Goal: Book appointment/travel/reservation

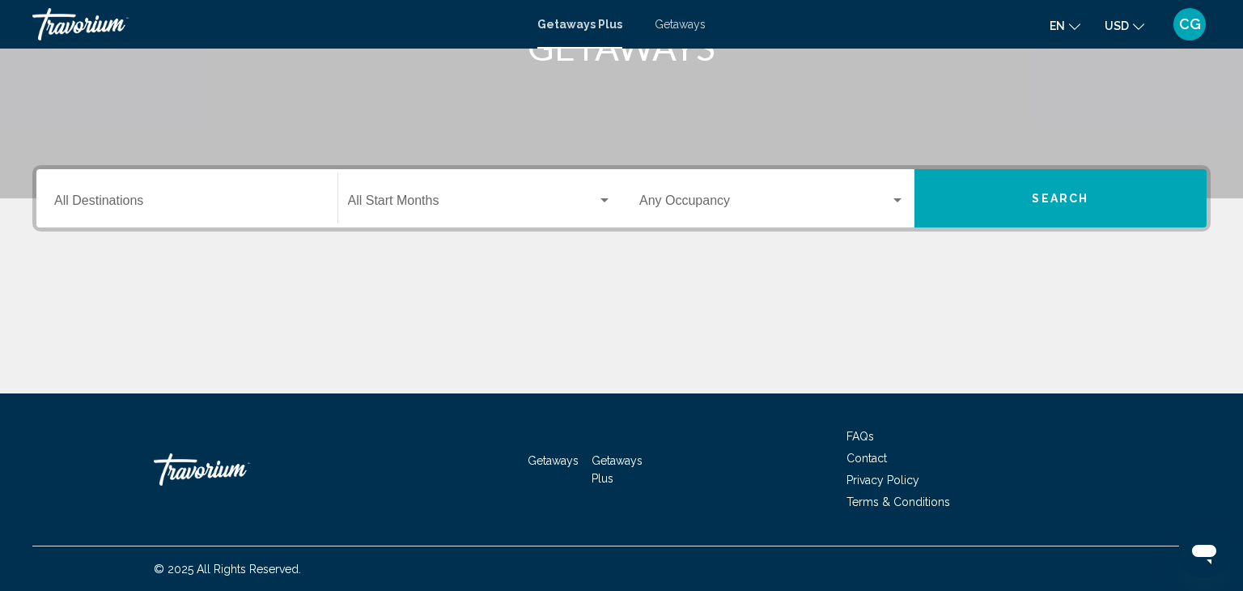
scroll to position [288, 0]
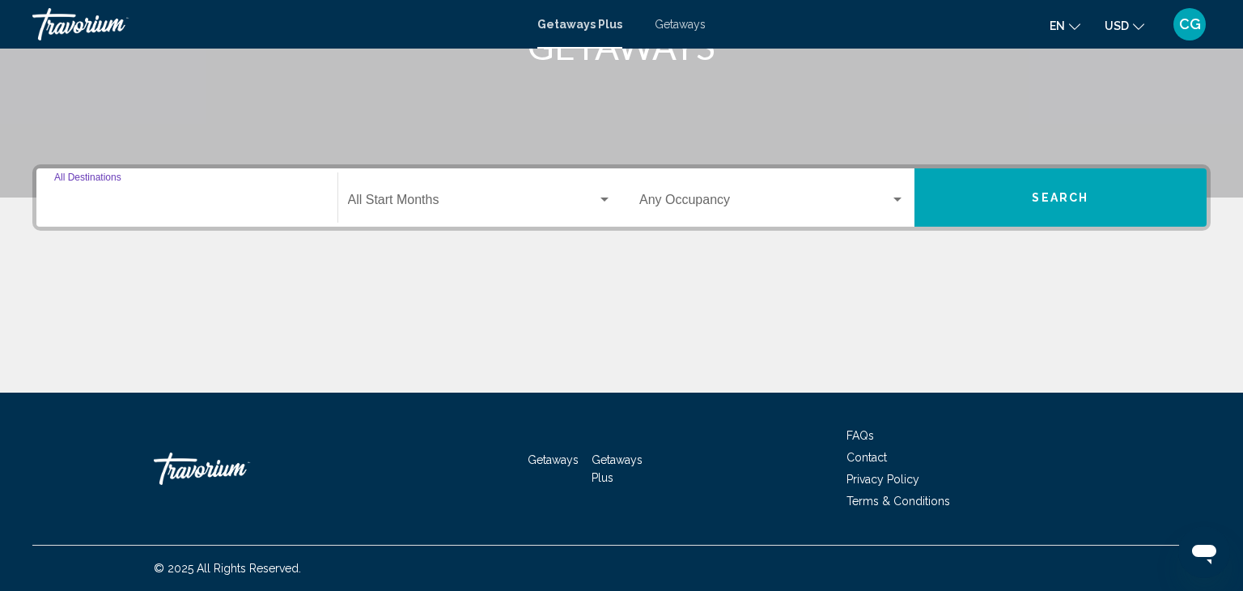
click at [113, 202] on input "Destination All Destinations" at bounding box center [186, 203] width 265 height 15
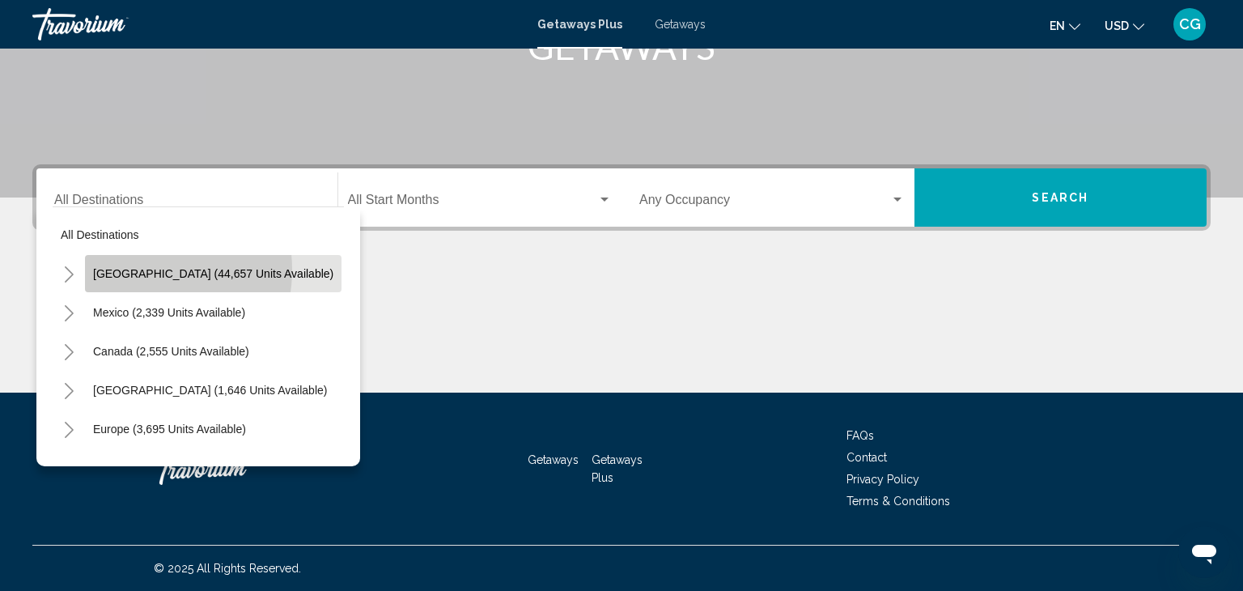
click at [138, 269] on span "[GEOGRAPHIC_DATA] (44,657 units available)" at bounding box center [213, 273] width 240 height 13
type input "**********"
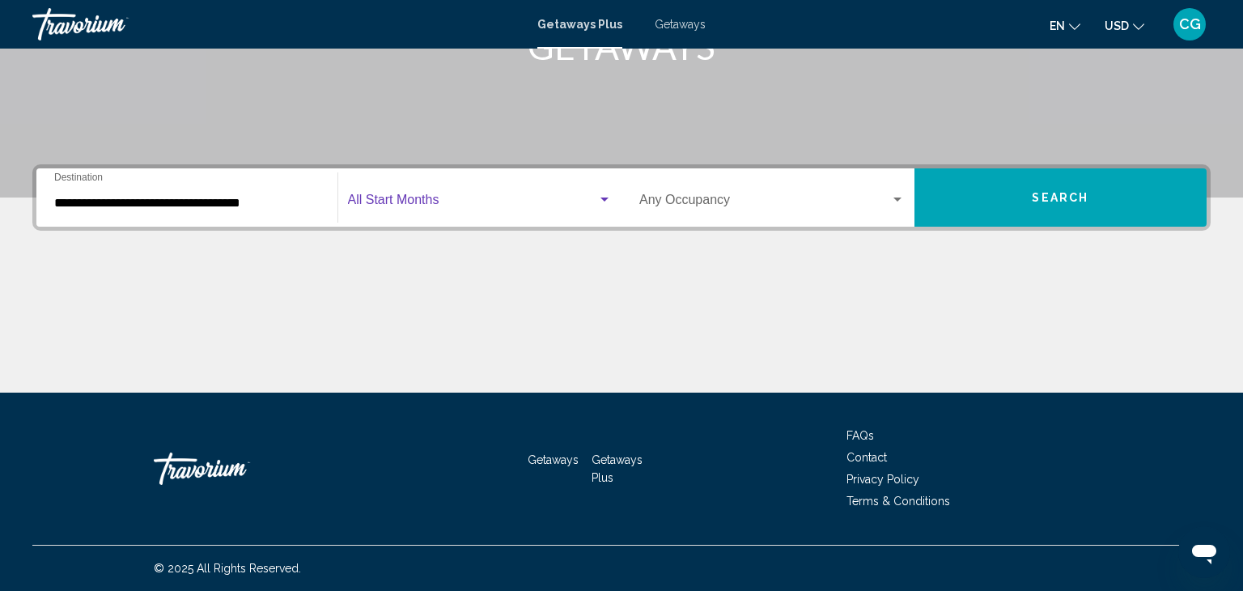
click at [379, 202] on span "Search widget" at bounding box center [473, 203] width 250 height 15
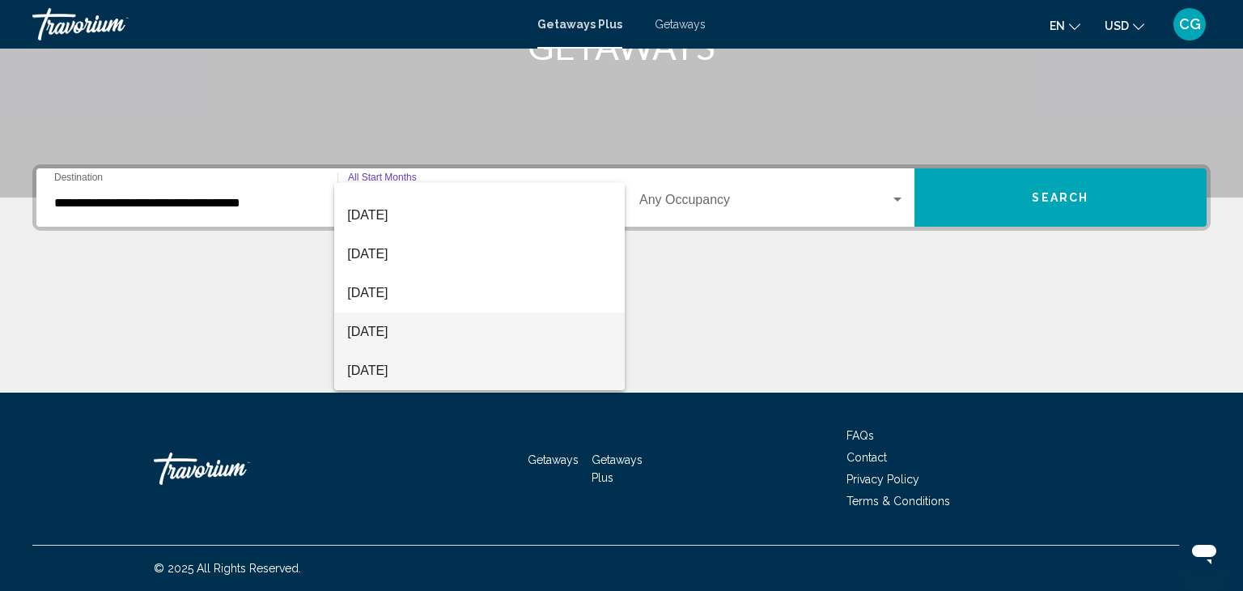
scroll to position [65, 0]
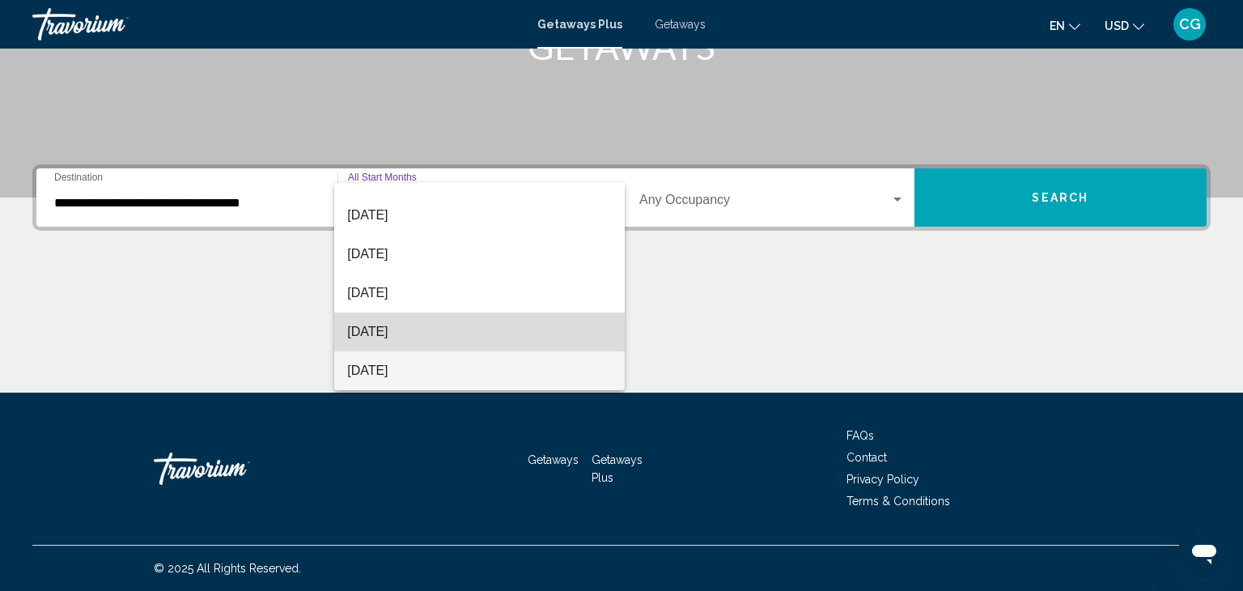
click at [375, 335] on span "[DATE]" at bounding box center [479, 331] width 265 height 39
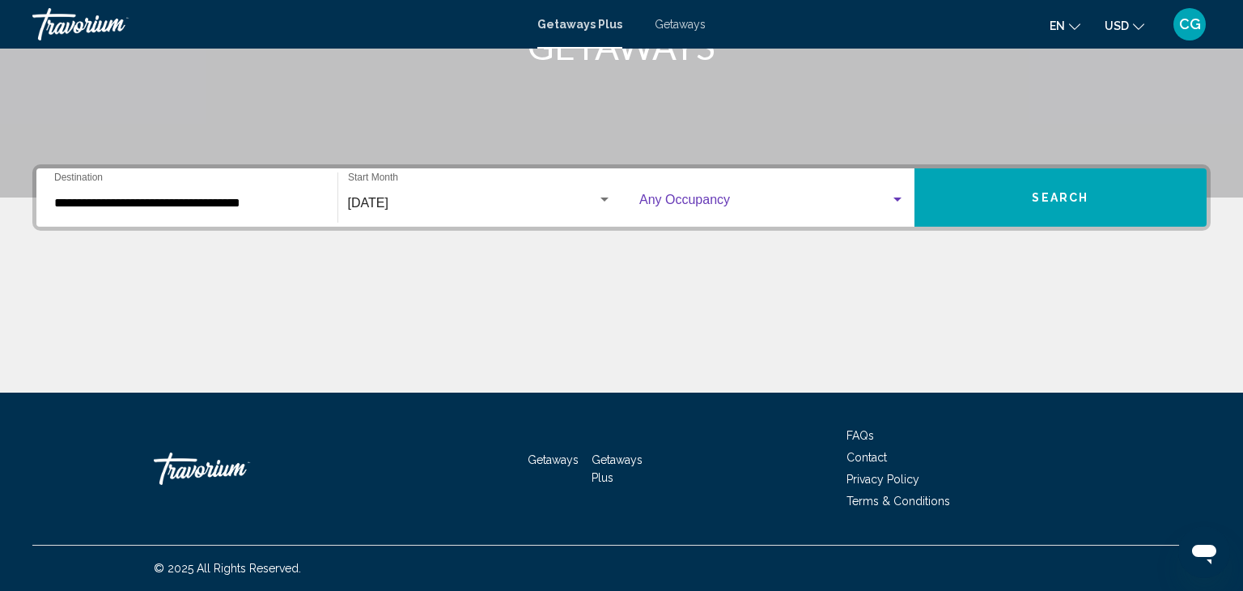
click at [682, 206] on span "Search widget" at bounding box center [764, 203] width 251 height 15
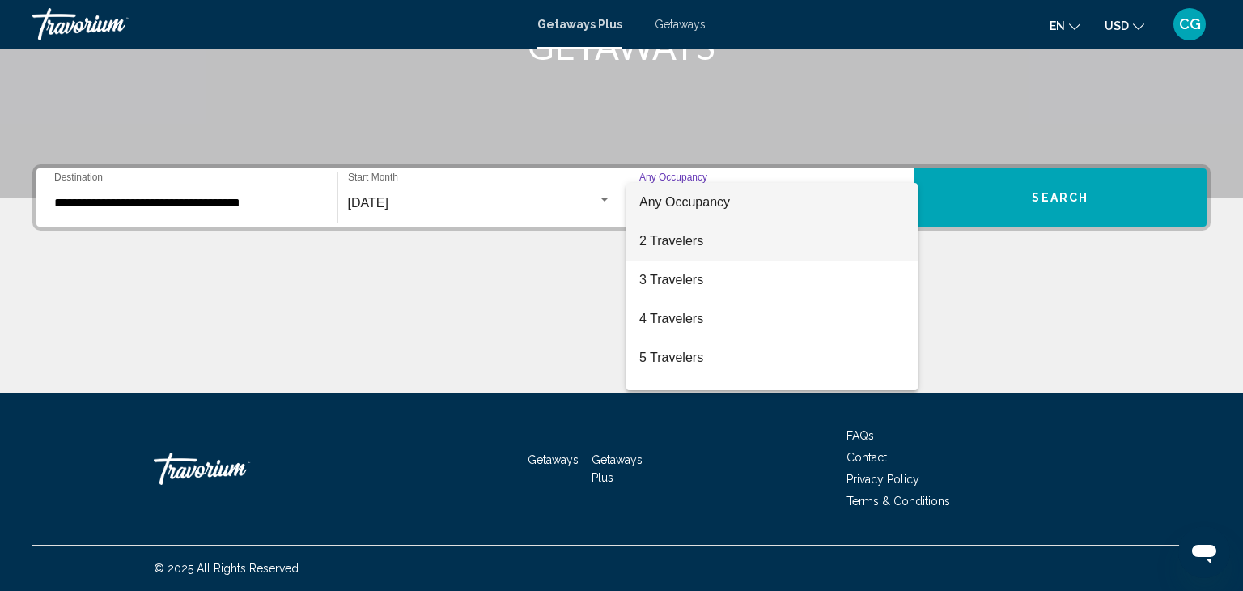
click at [679, 241] on span "2 Travelers" at bounding box center [771, 241] width 265 height 39
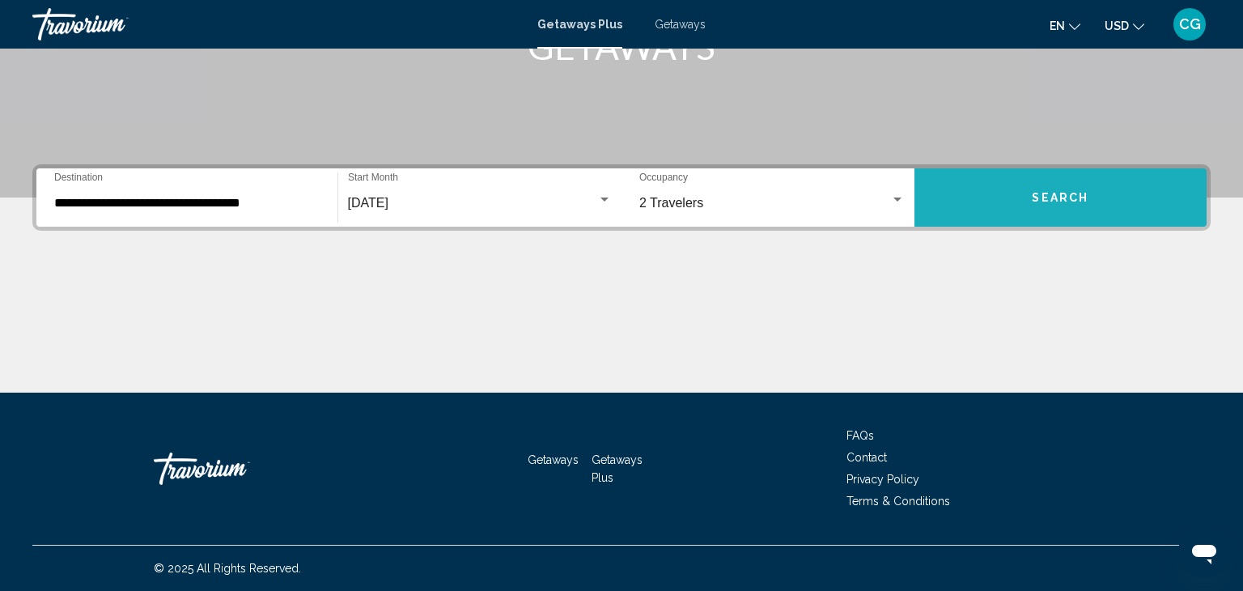
click at [1044, 213] on button "Search" at bounding box center [1060, 197] width 293 height 58
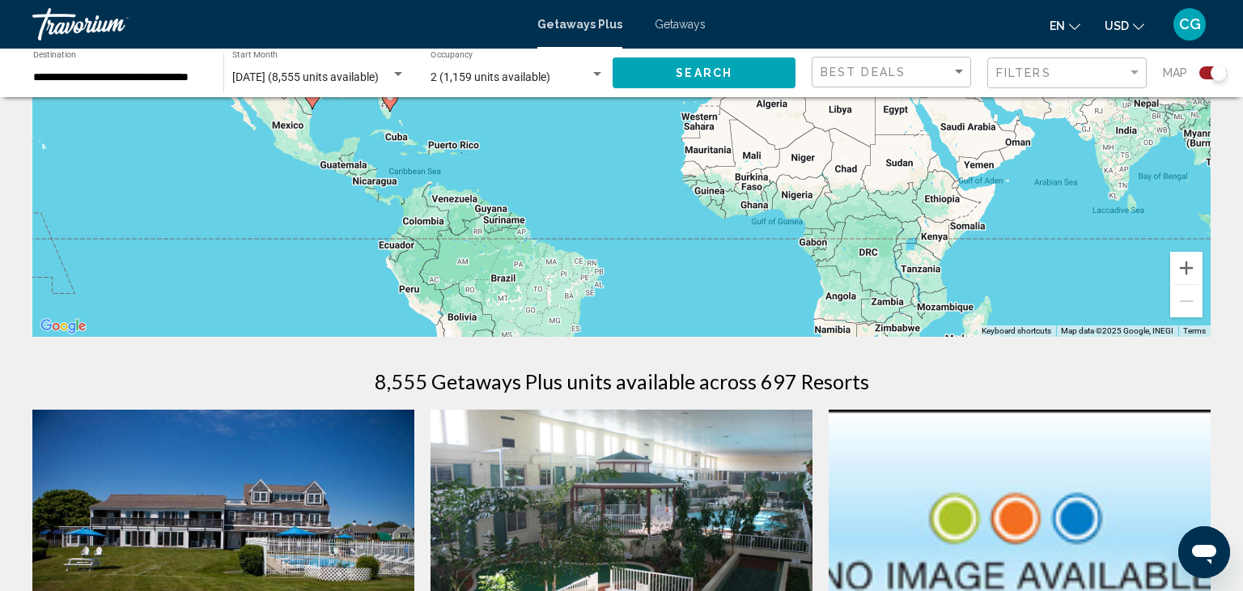
scroll to position [259, 0]
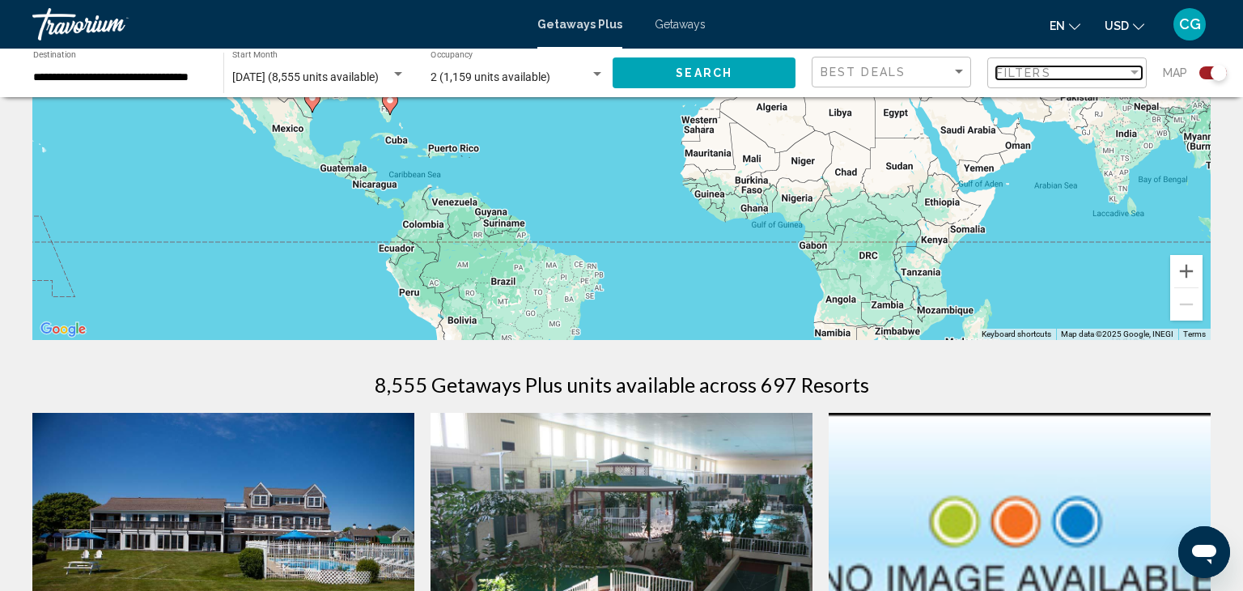
click at [1130, 70] on div "Filter" at bounding box center [1134, 72] width 8 height 4
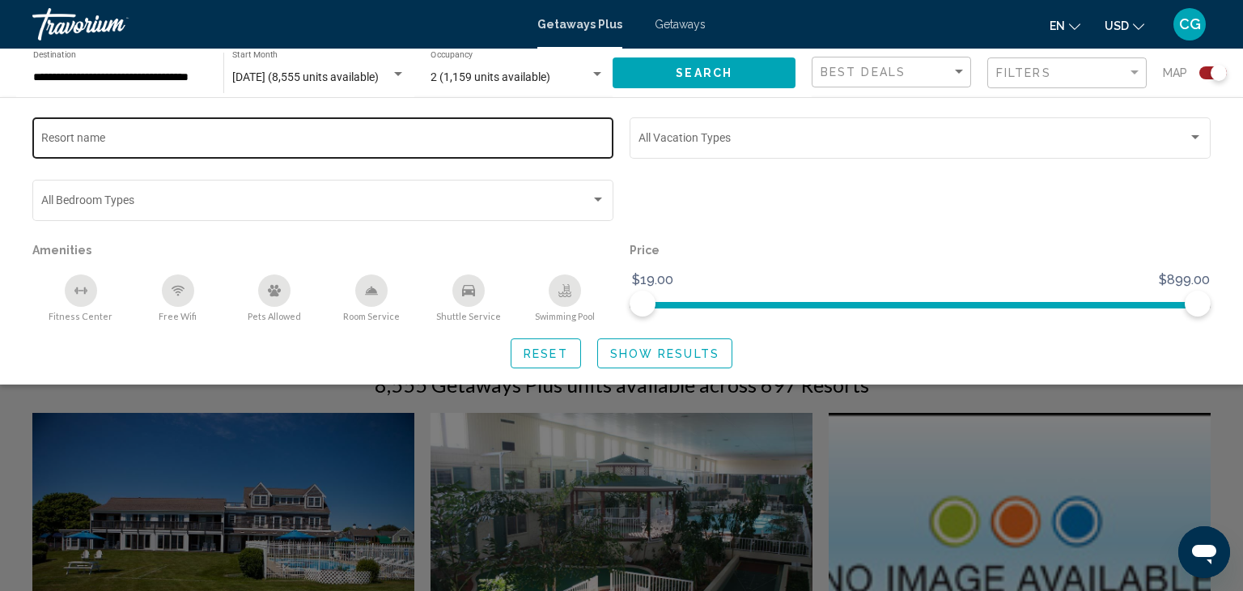
click at [100, 128] on div "Resort name" at bounding box center [323, 136] width 564 height 44
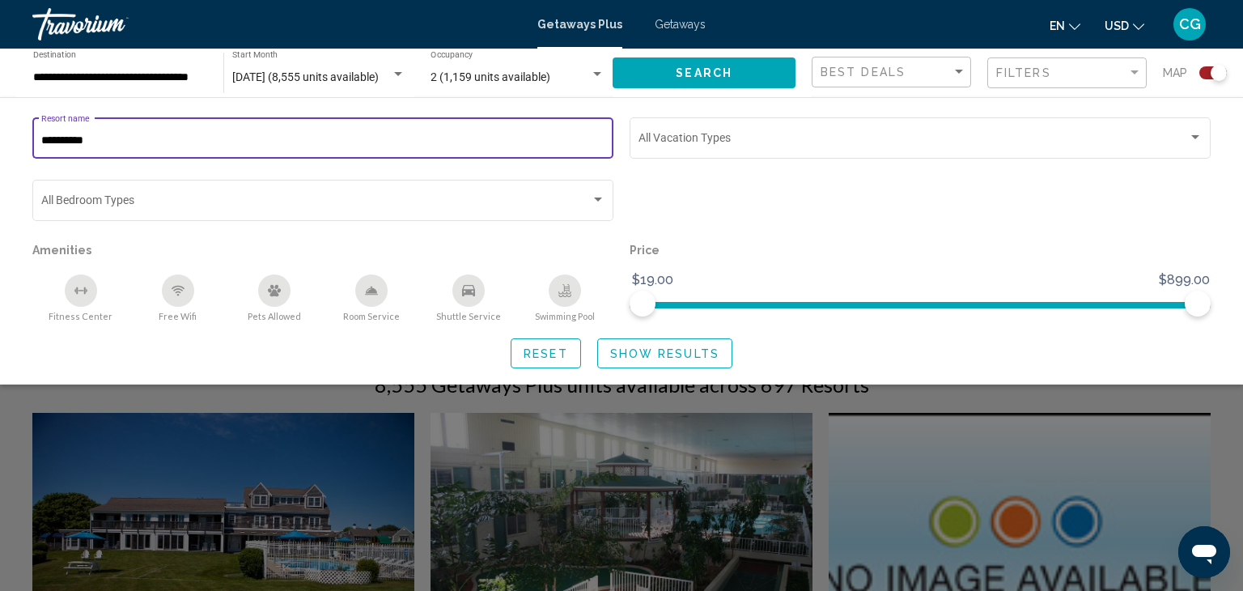
type input "**********"
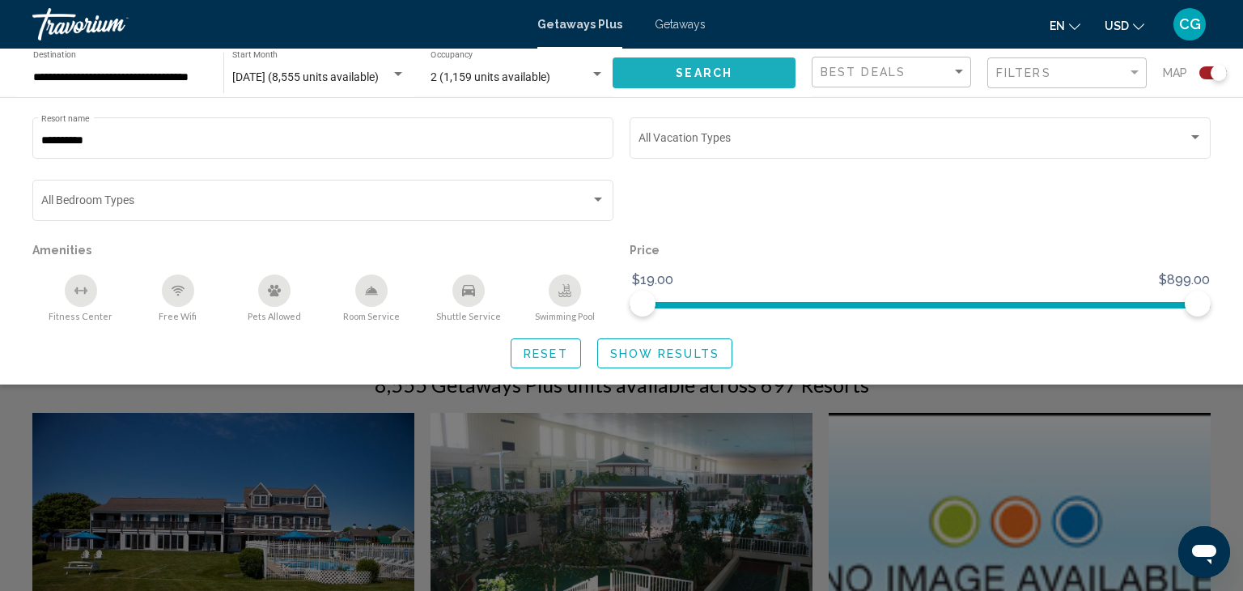
click at [742, 66] on button "Search" at bounding box center [703, 72] width 183 height 30
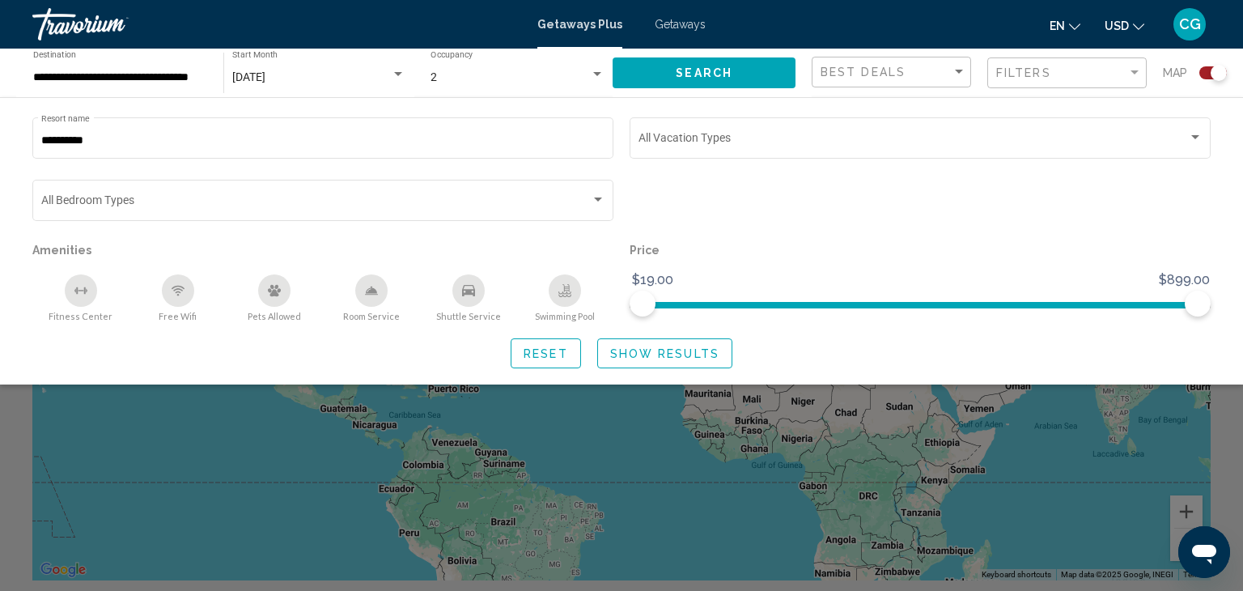
scroll to position [16, 0]
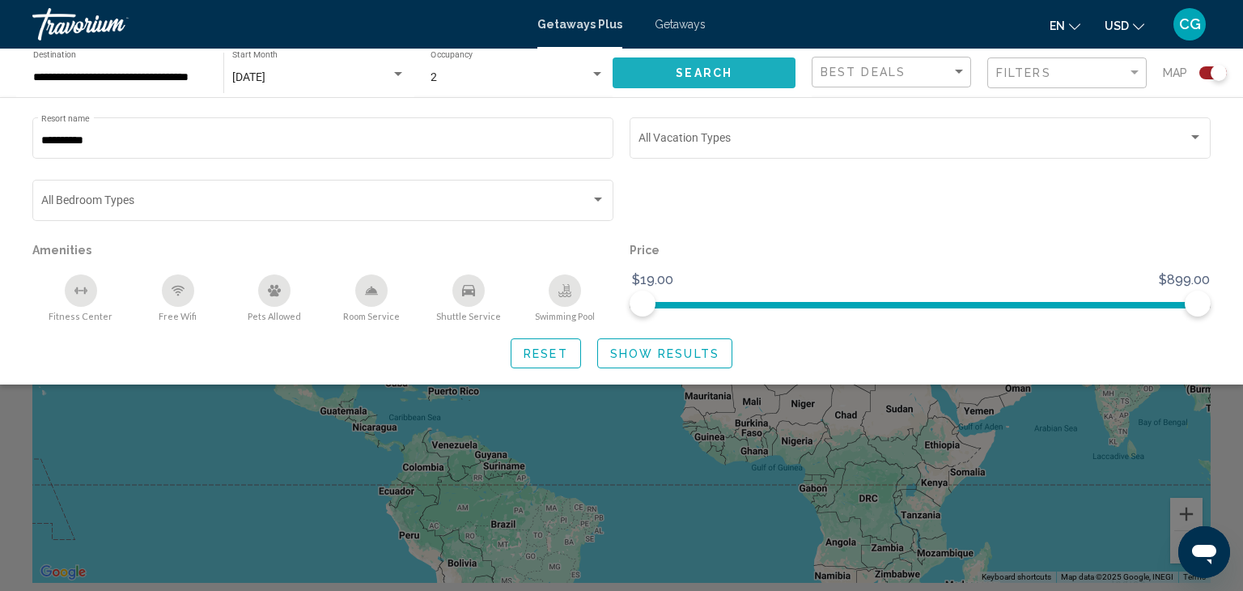
click at [680, 80] on button "Search" at bounding box center [703, 72] width 183 height 30
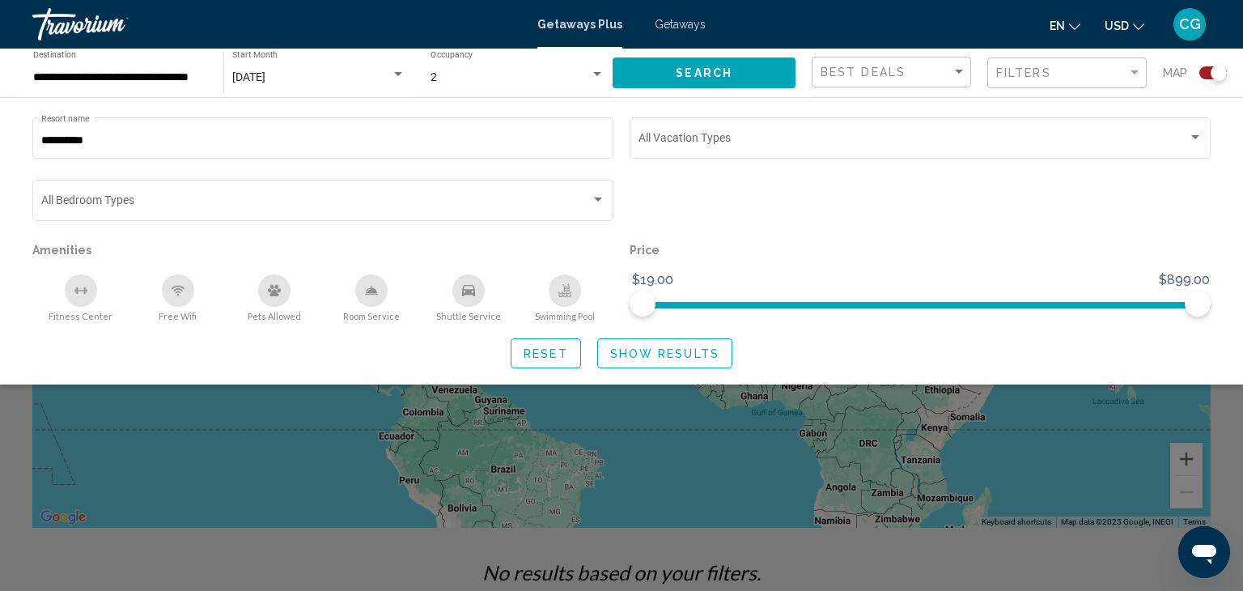
scroll to position [49, 0]
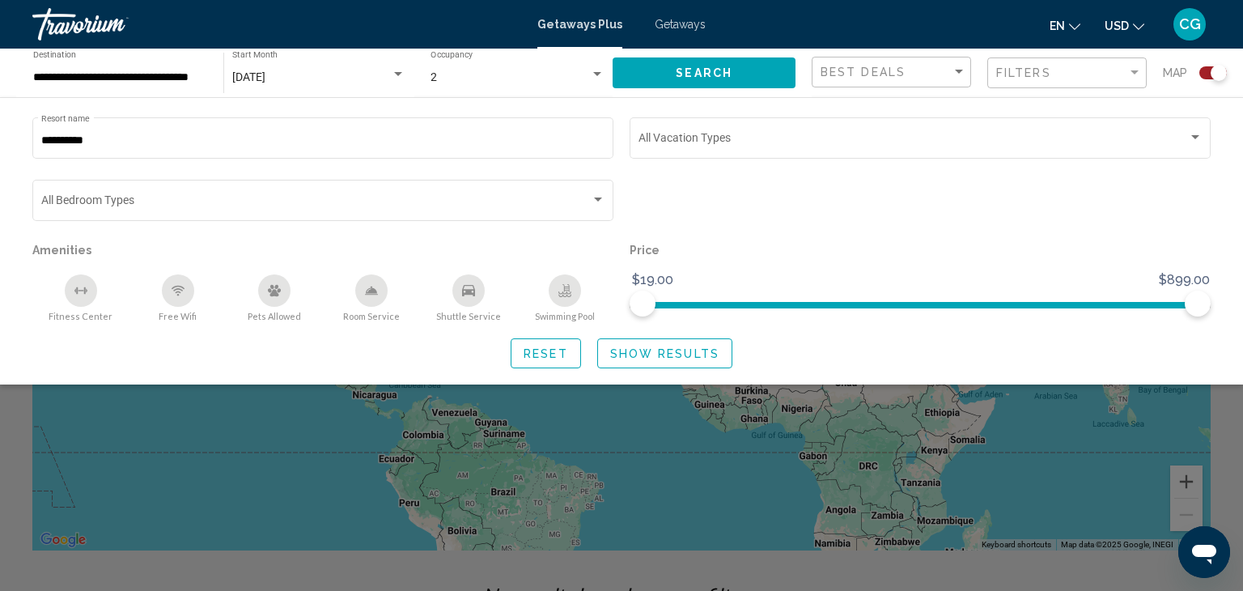
click at [666, 365] on button "Show Results" at bounding box center [664, 353] width 135 height 30
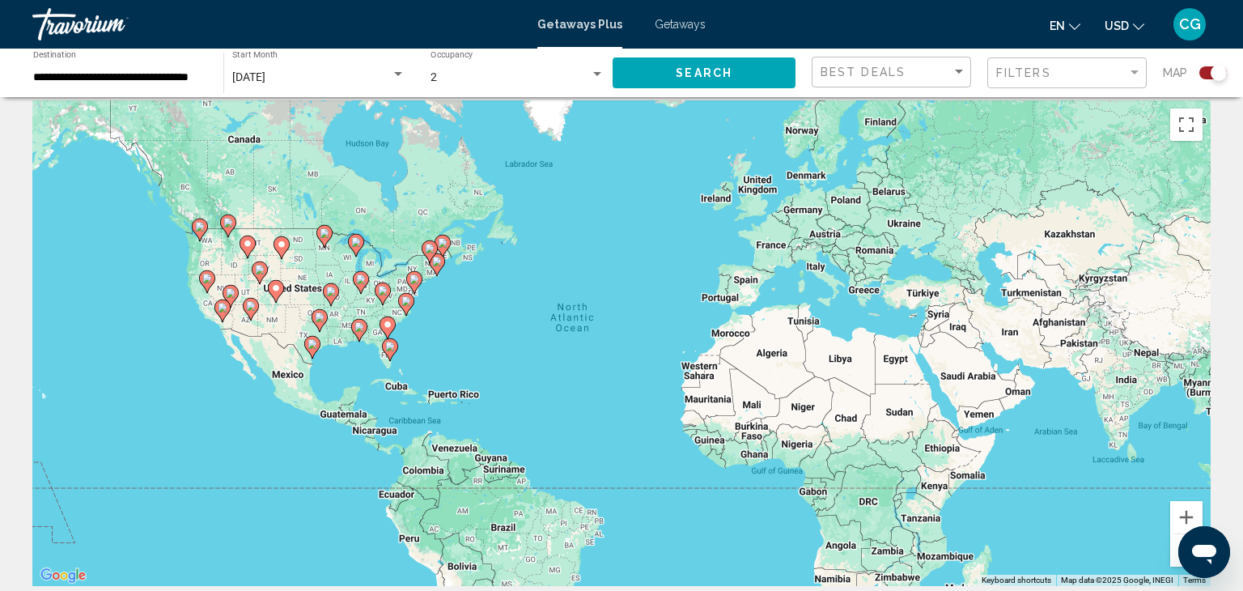
scroll to position [0, 0]
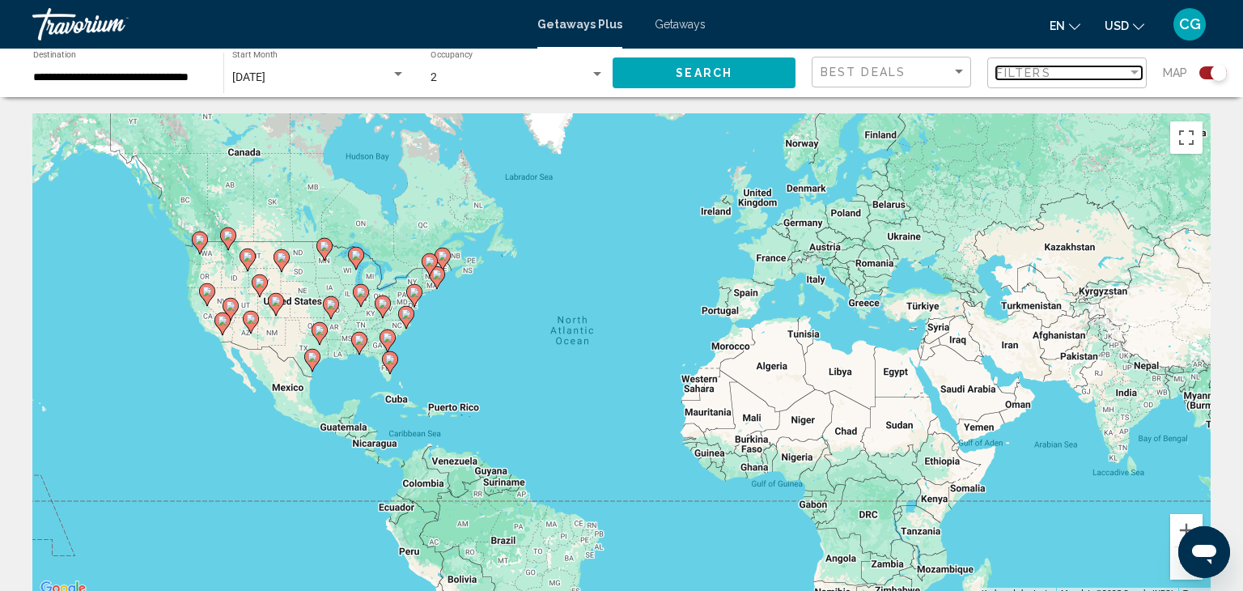
click at [1125, 71] on div "Filters" at bounding box center [1061, 72] width 131 height 13
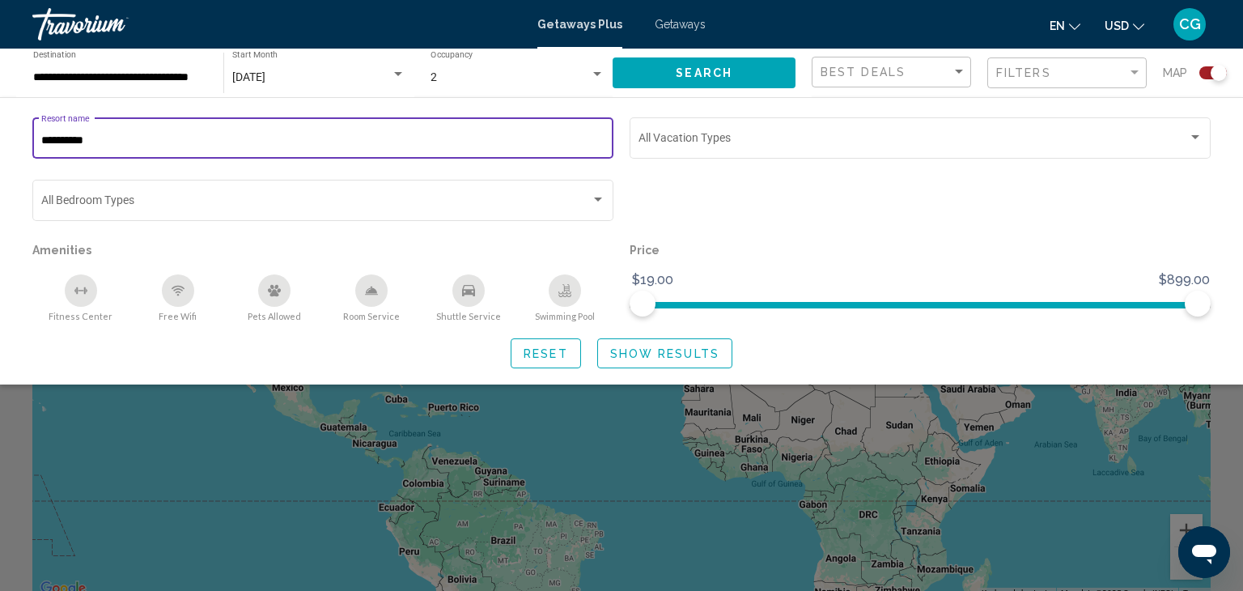
click at [120, 136] on input "**********" at bounding box center [323, 140] width 564 height 13
type input "*"
type input "*****"
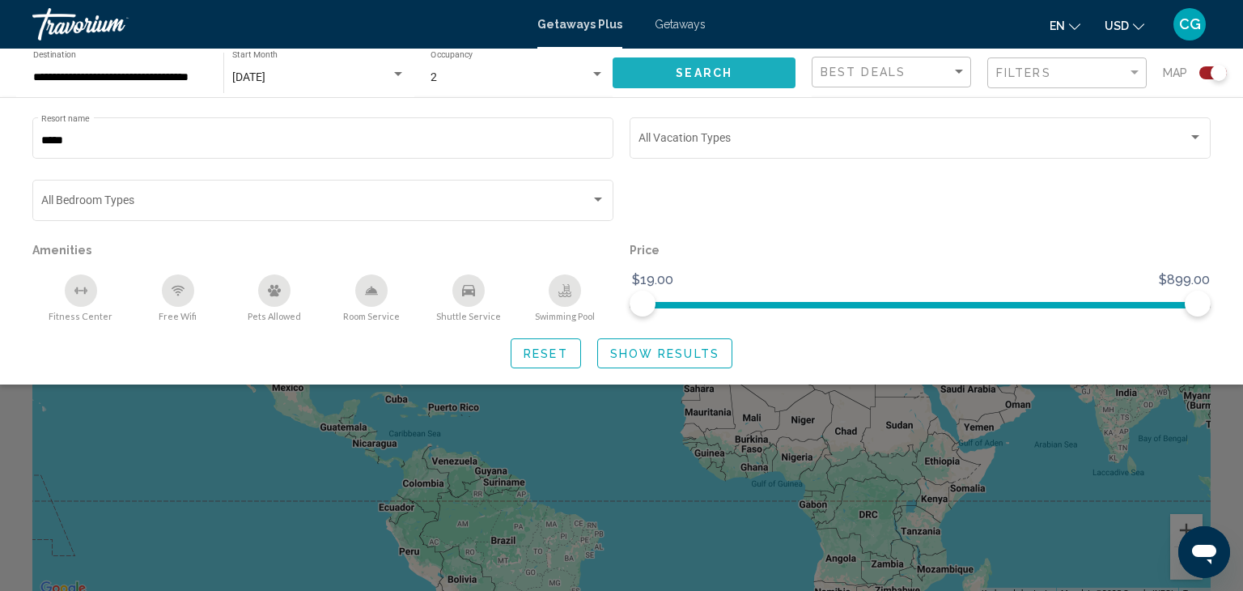
click at [731, 70] on span "Search" at bounding box center [704, 73] width 57 height 13
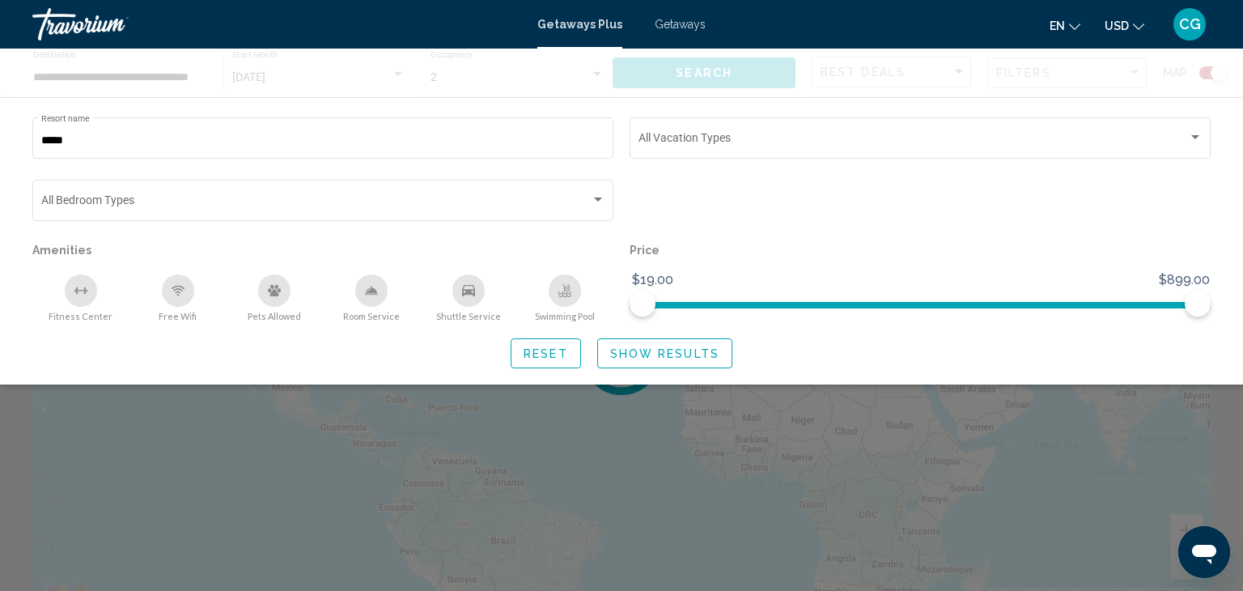
click at [731, 70] on div "Main content" at bounding box center [621, 73] width 1243 height 49
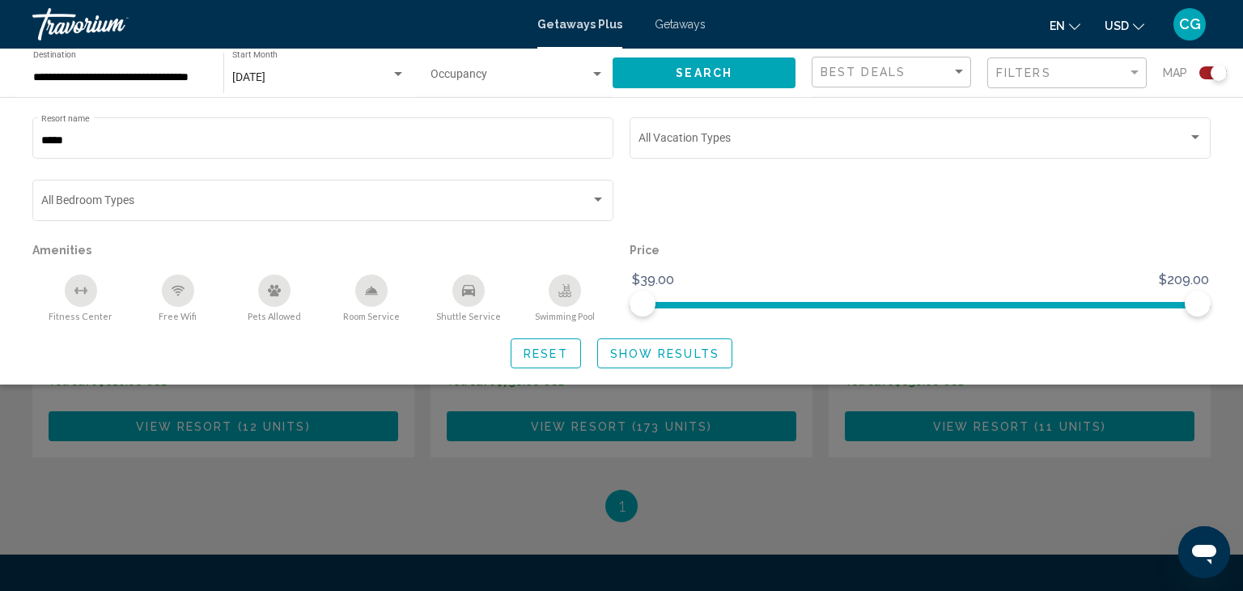
scroll to position [777, 0]
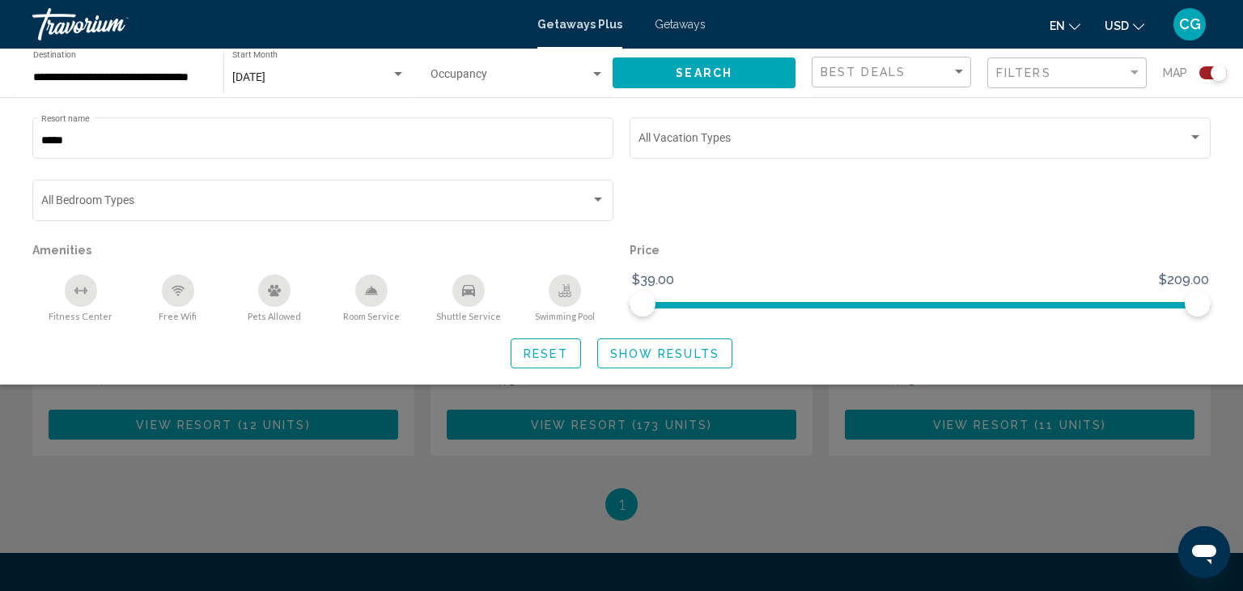
click at [618, 483] on div "Search widget" at bounding box center [621, 417] width 1243 height 348
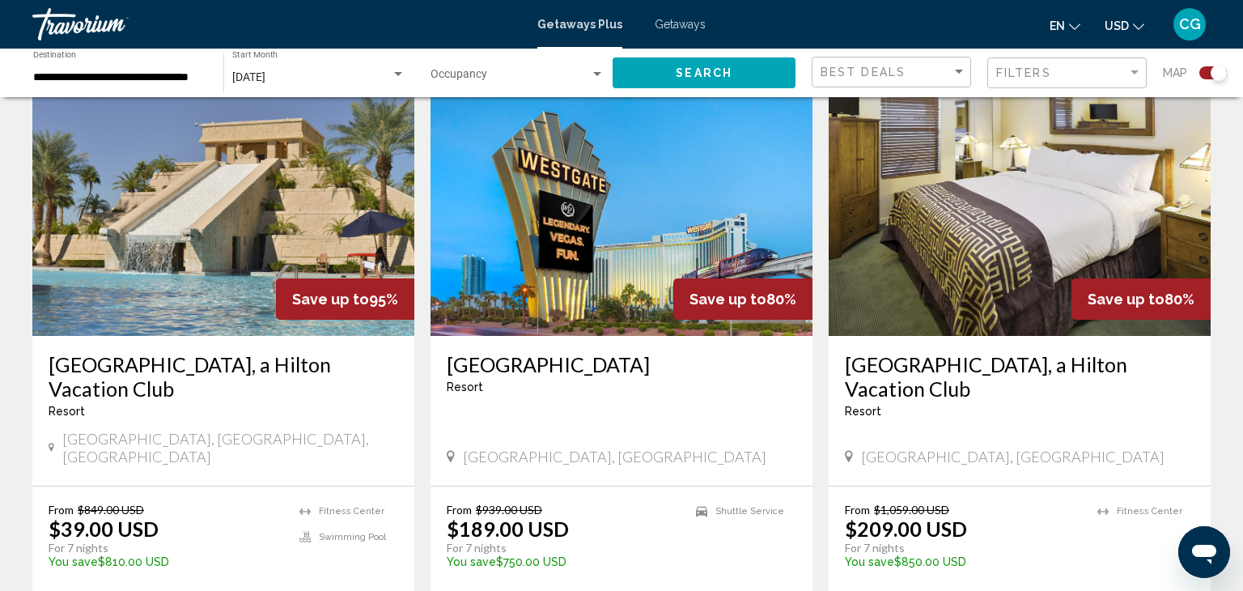
scroll to position [627, 0]
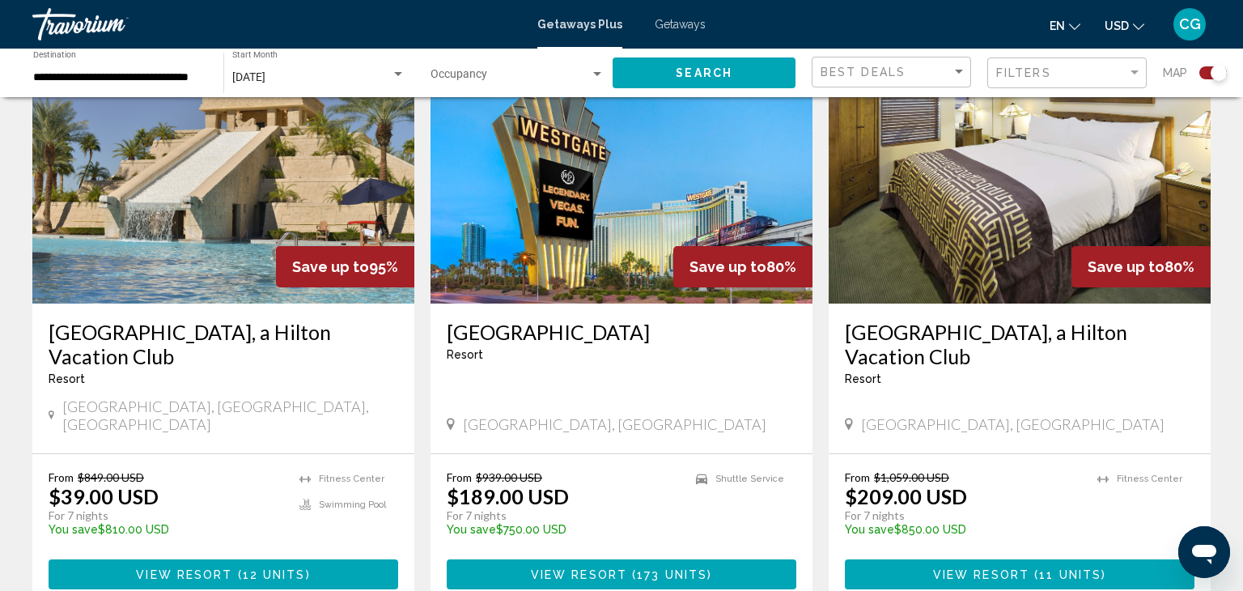
click at [229, 568] on span "View Resort" at bounding box center [184, 574] width 96 height 13
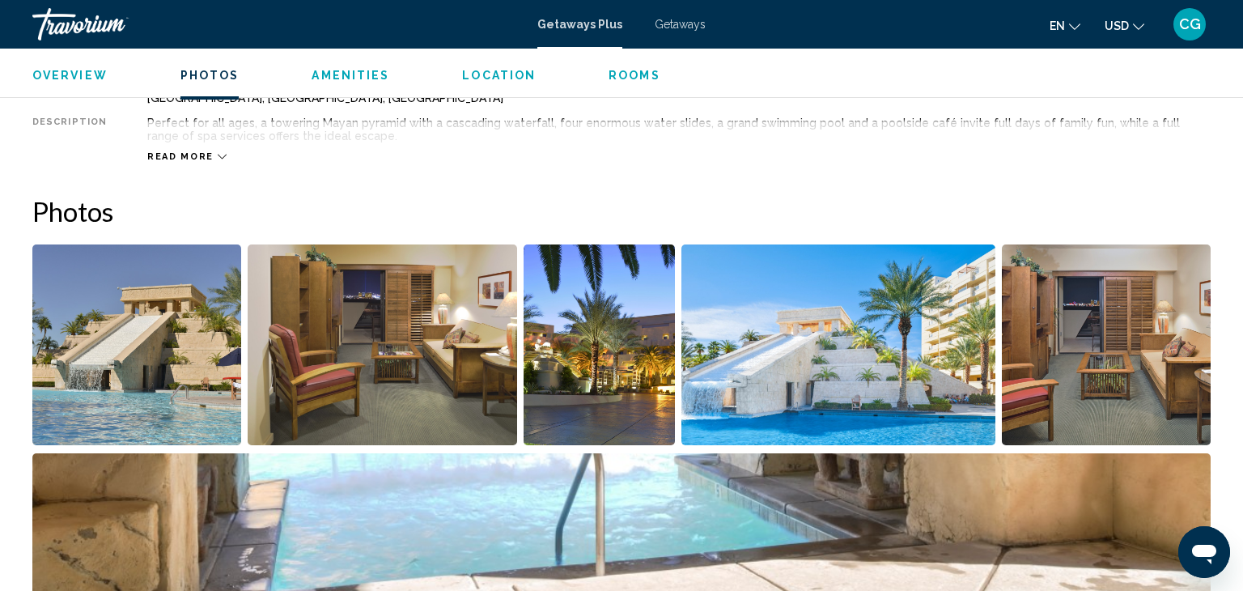
scroll to position [564, 0]
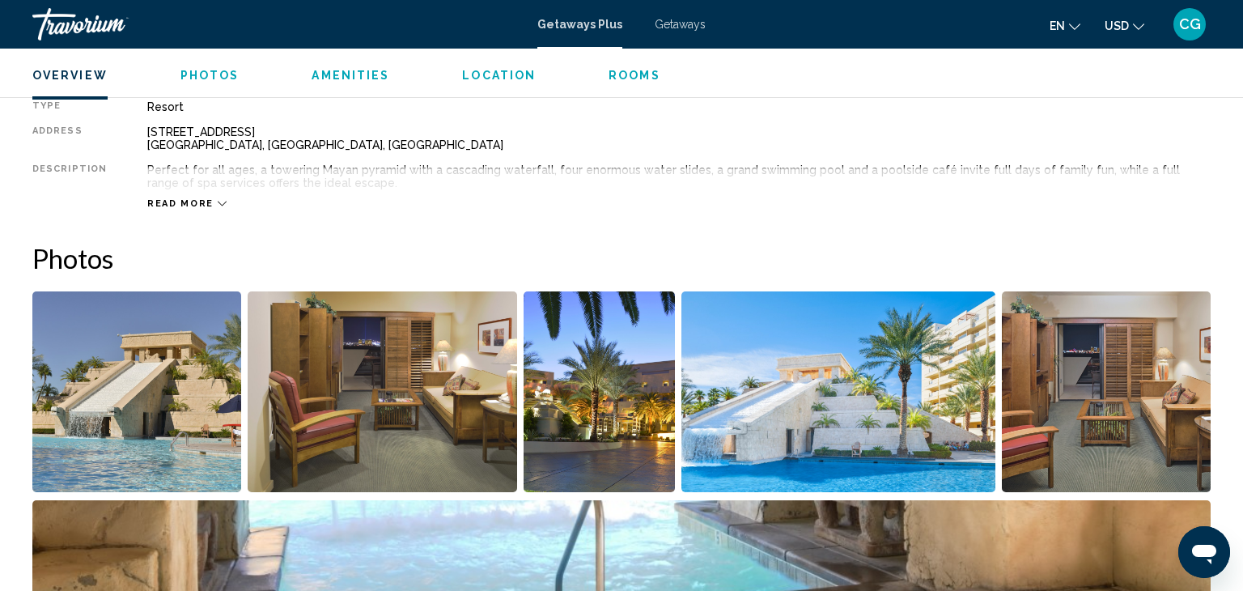
click at [231, 557] on img "Open full-screen image slider" at bounding box center [621, 600] width 1178 height 201
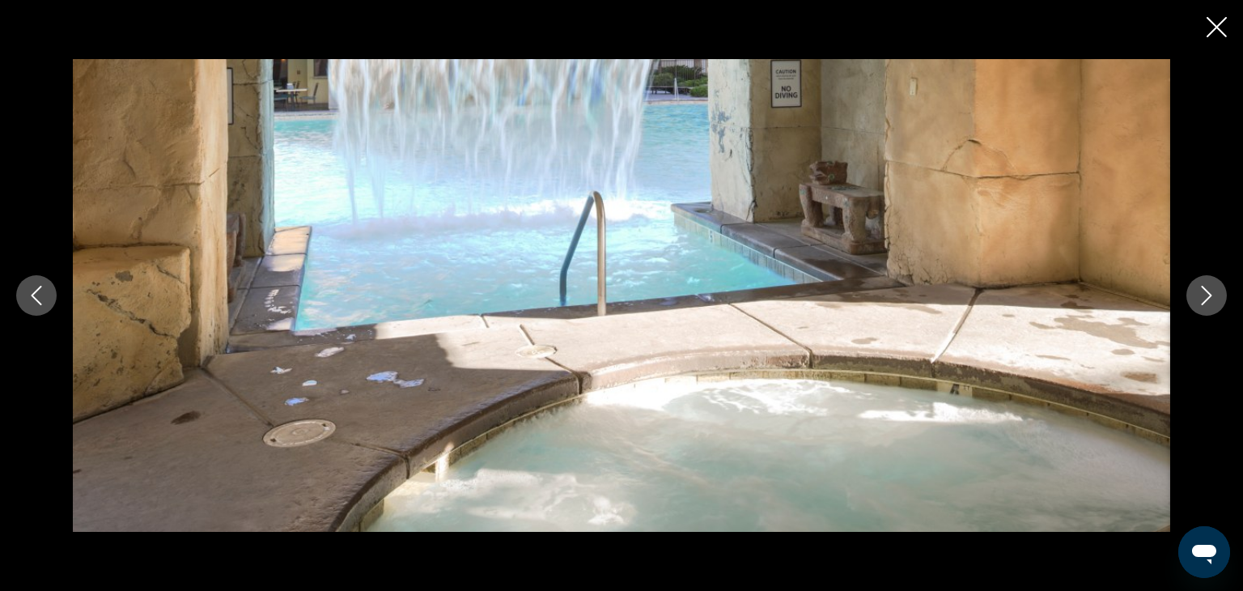
click at [231, 557] on div "Main content" at bounding box center [621, 295] width 1243 height 591
